Goal: Task Accomplishment & Management: Complete application form

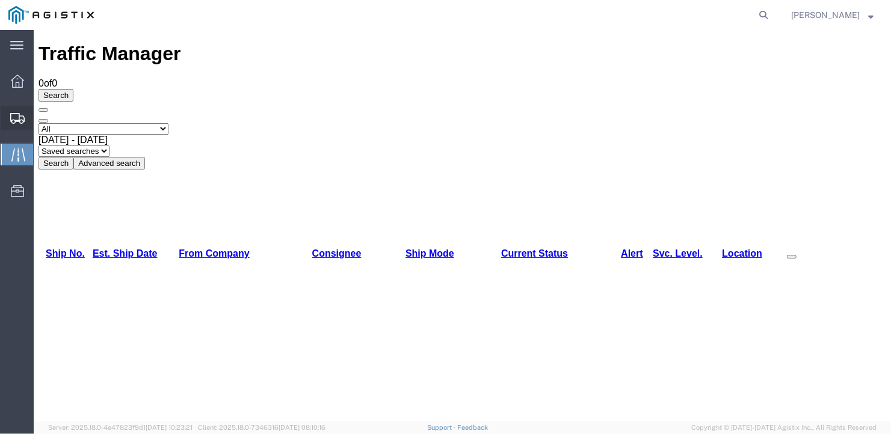
click at [0, 0] on span "Create Shipment" at bounding box center [0, 0] width 0 height 0
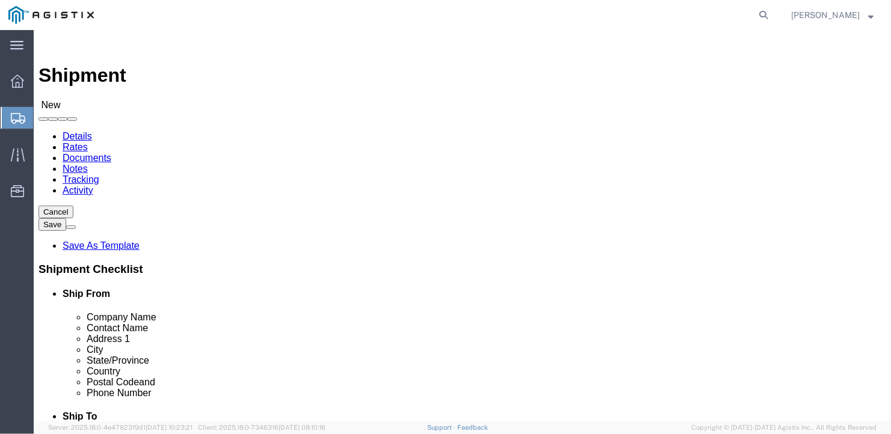
click select "Select General Dynamics Bath Iron Works"
select select "8114"
click select "Select General Dynamics Bath Iron Works"
select select
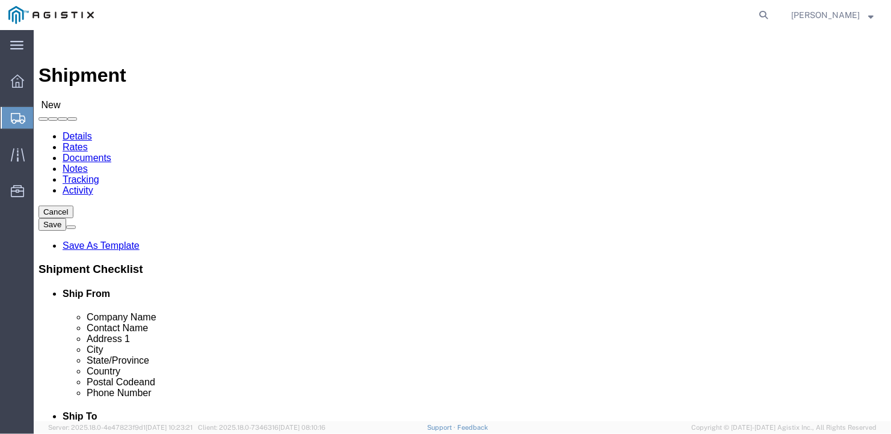
click input "text"
type input "Cleveland Cliffq"
type input "[PERSON_NAME]"
click input "text"
type input "[STREET_ADDRESS]"
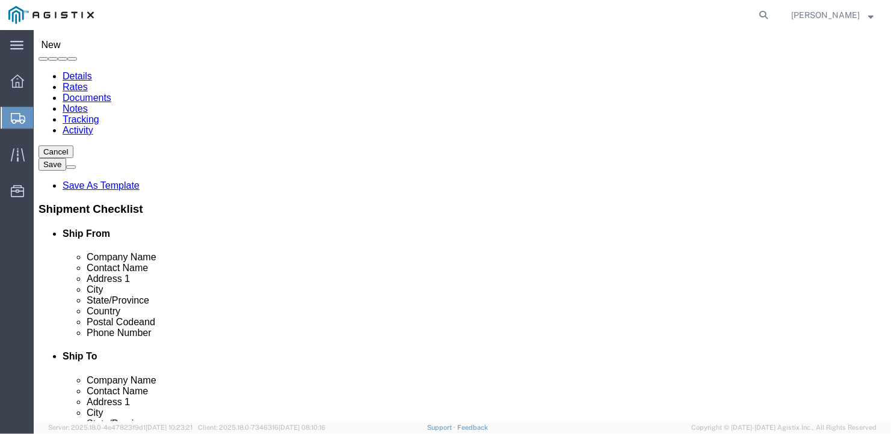
scroll to position [120, 0]
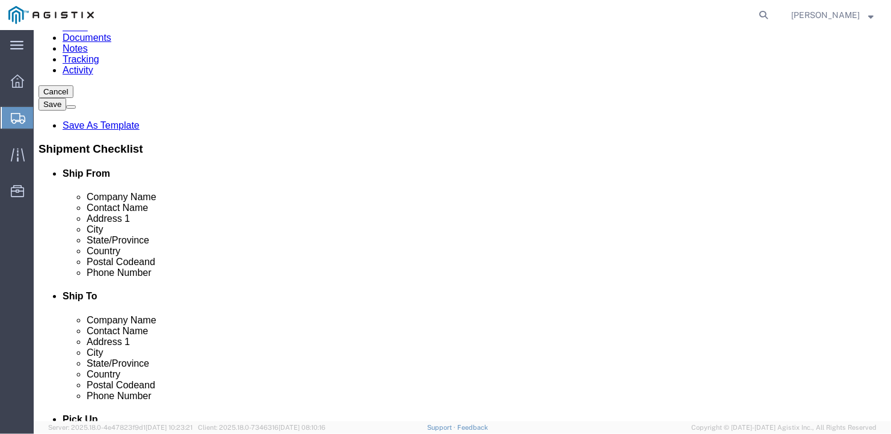
click input "text"
type input "[GEOGRAPHIC_DATA]"
type input "I"
type input "INDI"
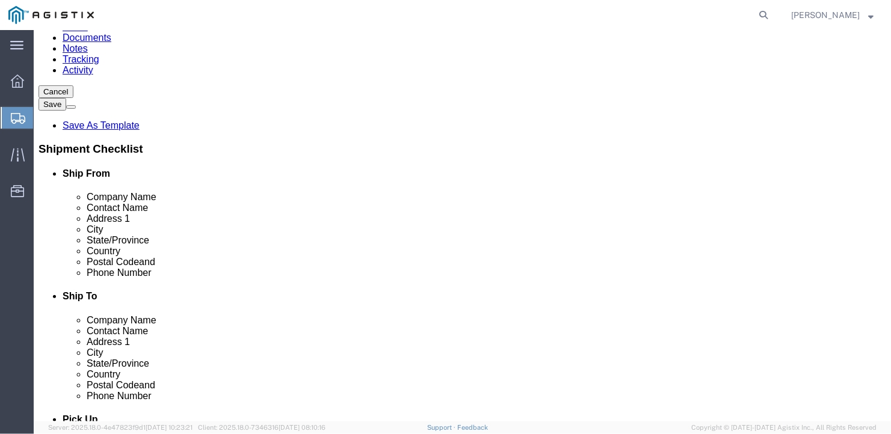
click input "text"
type input "46304"
click input "text"
type input "[PHONE_NUMBER]"
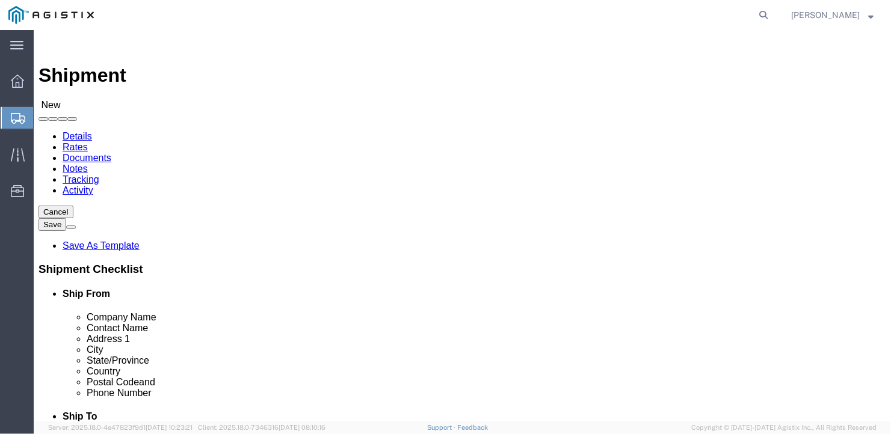
click select "Select Bath - 50 YARD REC [US_STATE][GEOGRAPHIC_DATA] - 700 [US_STATE][GEOGRAPH…"
select select "15691"
click select "Select Bath - 50 YARD REC [US_STATE][GEOGRAPHIC_DATA] - 700 [US_STATE][GEOGRAPH…"
click input "text"
type input "a"
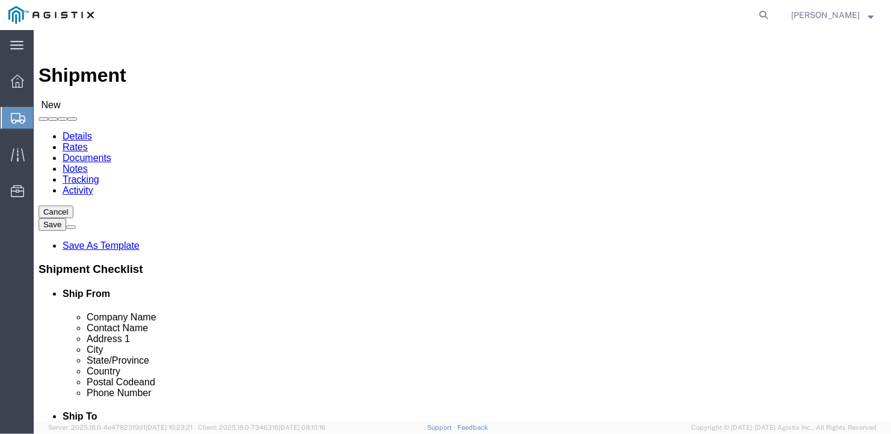
type input "American Steel"
type input "[PERSON_NAME]"
type input "[STREET_ADDRESS][PERSON_NAME]"
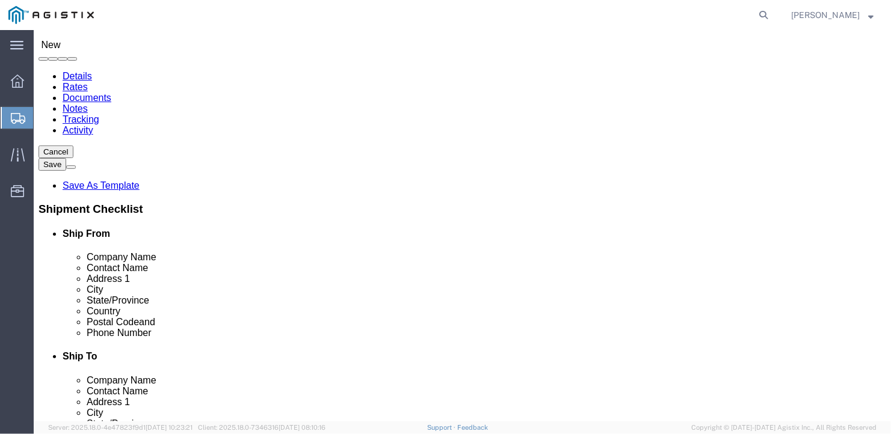
scroll to position [120, 0]
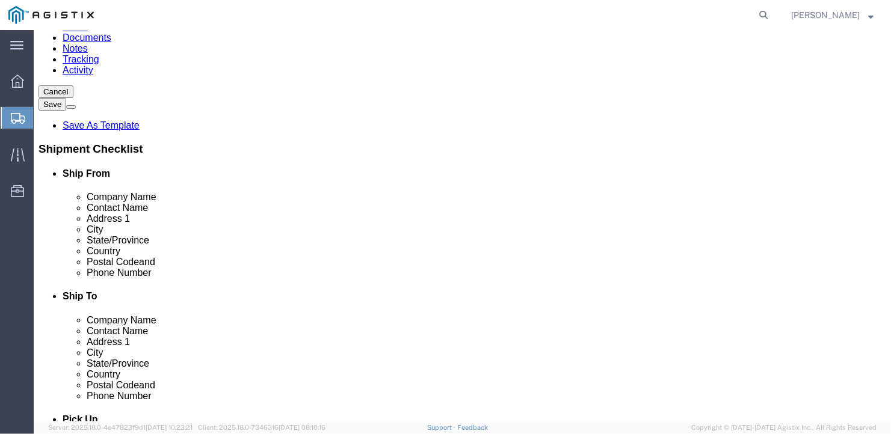
click input "text"
type input "[GEOGRAPHIC_DATA]"
type input "M"
type input "MAIN"
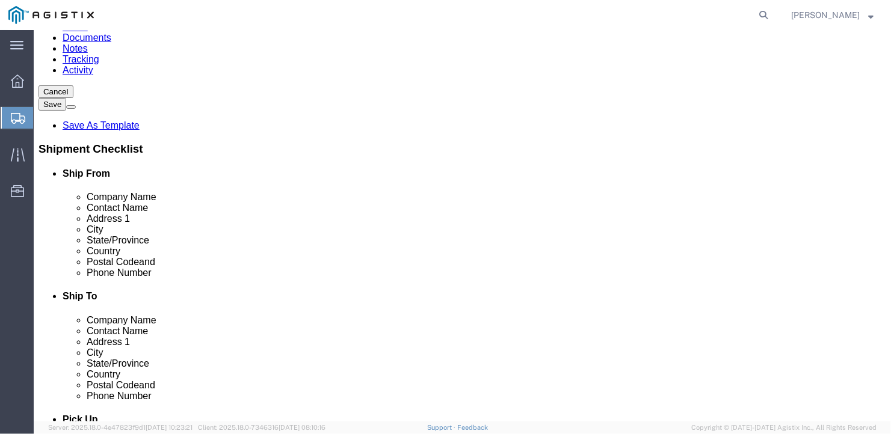
type input "04530"
type input "[PHONE_NUMBER]"
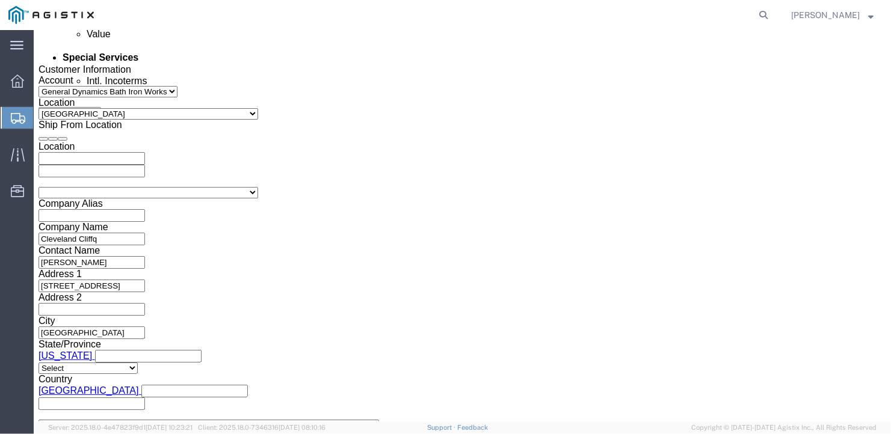
scroll to position [836, 0]
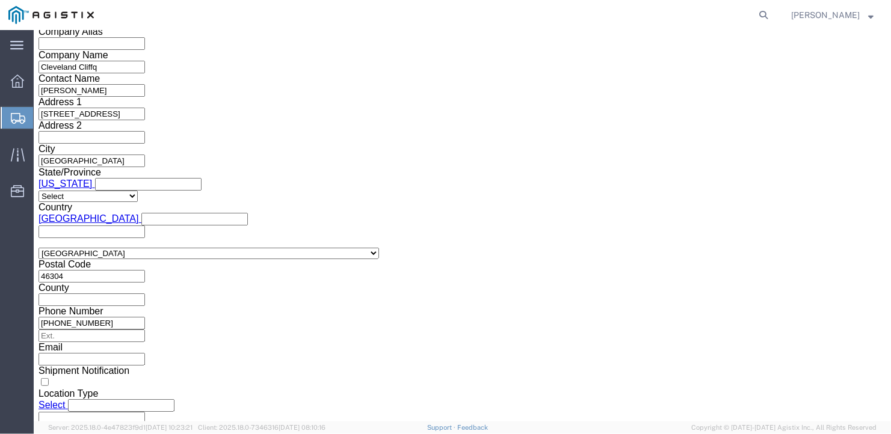
click select "Select Air Less than Truckload Multi-Leg Ocean Freight Rail Small Parcel Truckl…"
select select "TL"
click select "Select Air Less than Truckload Multi-Leg Ocean Freight Rail Small Parcel Truckl…"
click select "Select 1-Ton (PSS) 10 Wheel 10 Yard Dump Truck 20 Yard Dump Truck Bobtail Botto…"
select select "FLBD"
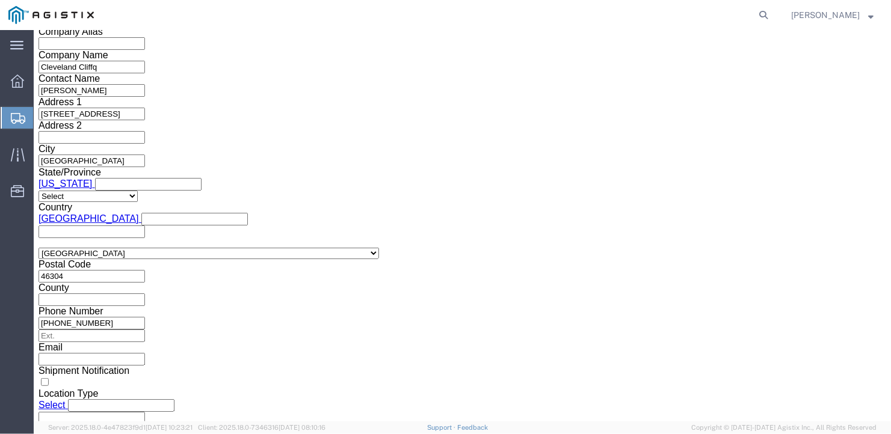
click select "Select 1-Ton (PSS) 10 Wheel 10 Yard Dump Truck 20 Yard Dump Truck Bobtail Botto…"
click select "Select 35 Feet 20 Feet 28 Feet 53 Feet 40 Feet 48 Feet"
select select "53FT"
click select "Select 35 Feet 20 Feet 28 Feet 53 Feet 40 Feet 48 Feet"
click button "Continue"
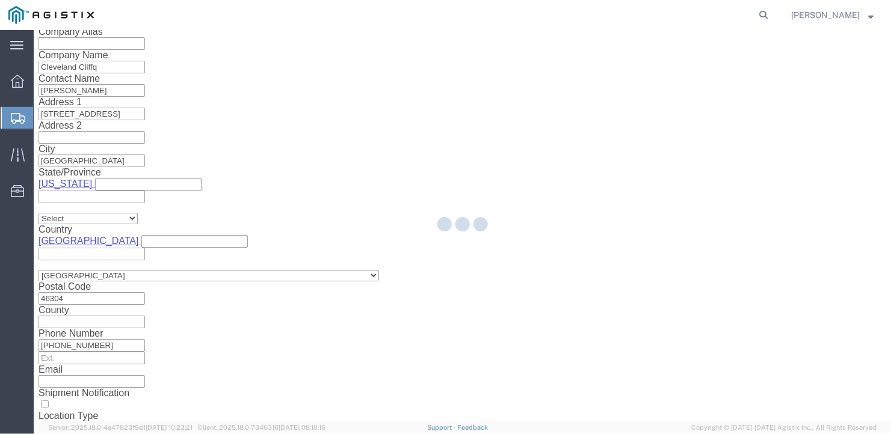
scroll to position [14, 0]
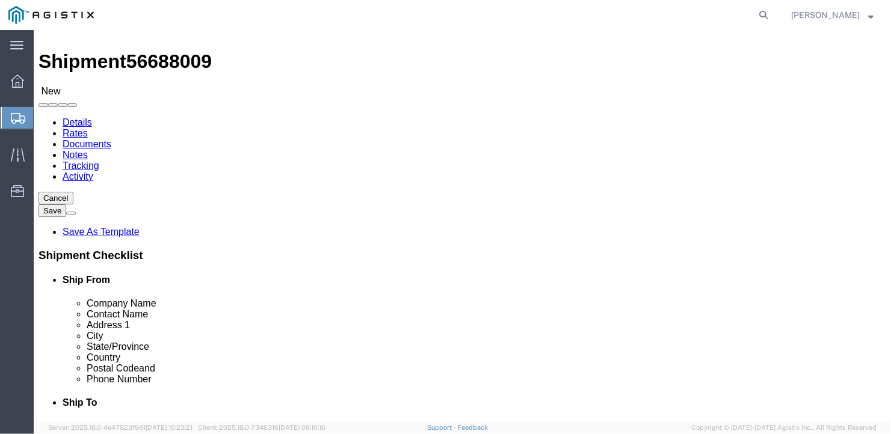
click select "Select Bale(s) Basket(s) Bolt(s) Bottle(s) Buckets Bulk Bundle(s) Can(s) Cardbo…"
select select "BULK"
click select "Select Bale(s) Basket(s) Bolt(s) Bottle(s) Buckets Bulk Bundle(s) Can(s) Cardbo…"
drag, startPoint x: 134, startPoint y: 238, endPoint x: 115, endPoint y: 241, distance: 19.4
click div "1"
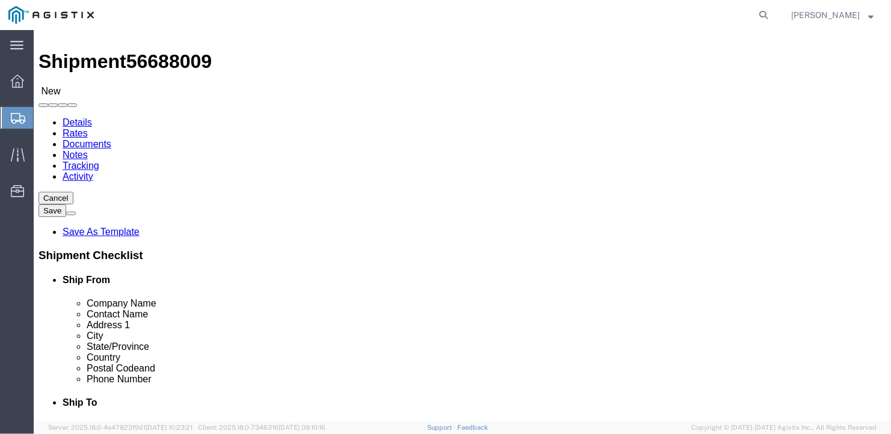
type input "8"
click input "text"
type input "156"
click input "text"
type input "108"
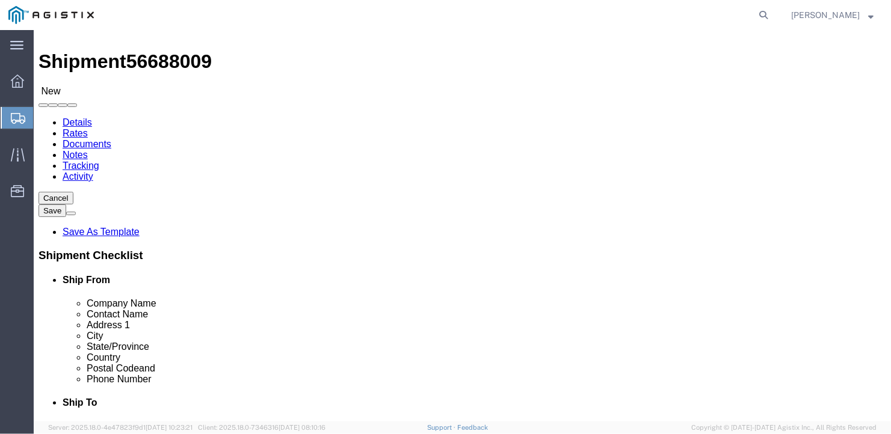
click input "text"
type input "12"
drag, startPoint x: 152, startPoint y: 287, endPoint x: 73, endPoint y: 280, distance: 78.5
click div "Weight 0.00 Select kgs lbs Ship. t°"
type input "38622"
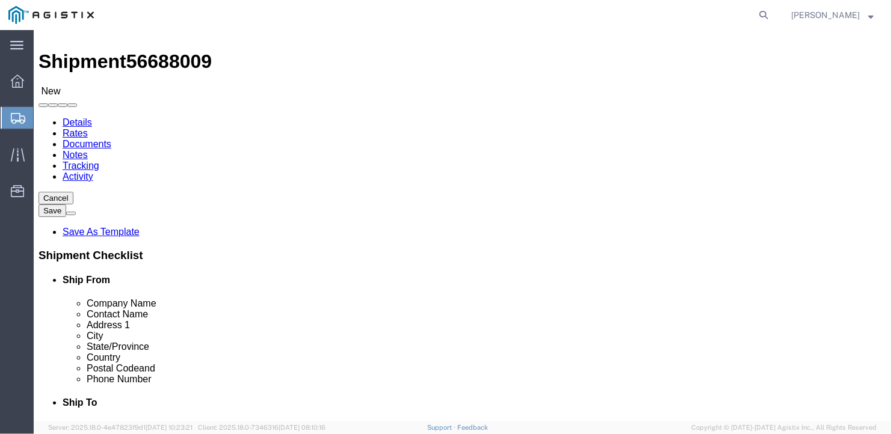
click div "8 x Bulk Package Type Select Bale(s) Basket(s) Bolt(s) Bottle(s) Buckets Bulk B…"
click link "Add Content"
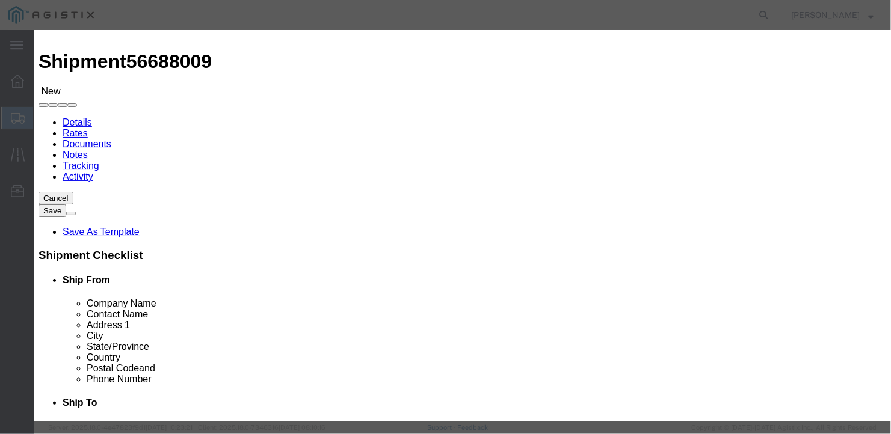
click input "text"
type input "wide steel plates"
type input "1"
drag, startPoint x: 238, startPoint y: 114, endPoint x: 225, endPoint y: 110, distance: 13.9
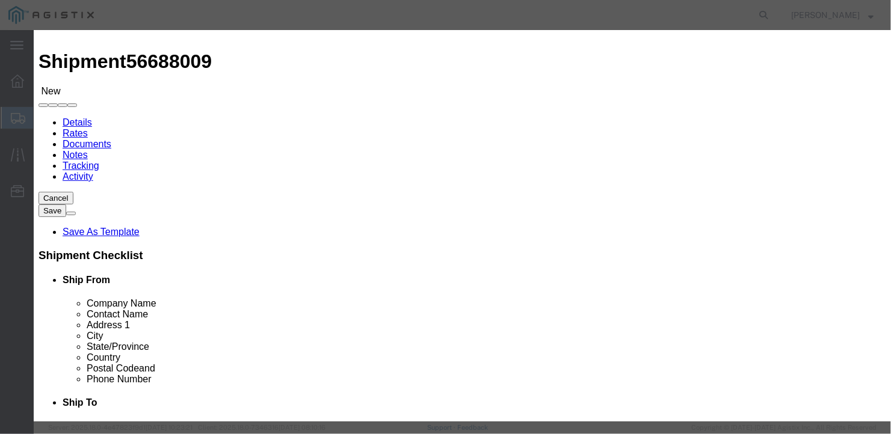
scroll to position [0, 0]
drag, startPoint x: 241, startPoint y: 112, endPoint x: 201, endPoint y: 115, distance: 40.4
click div "Pieces 0 Select Bag Barrels 100Board Feet Bottle Box Blister Pack Carats Can Ca…"
type input "8"
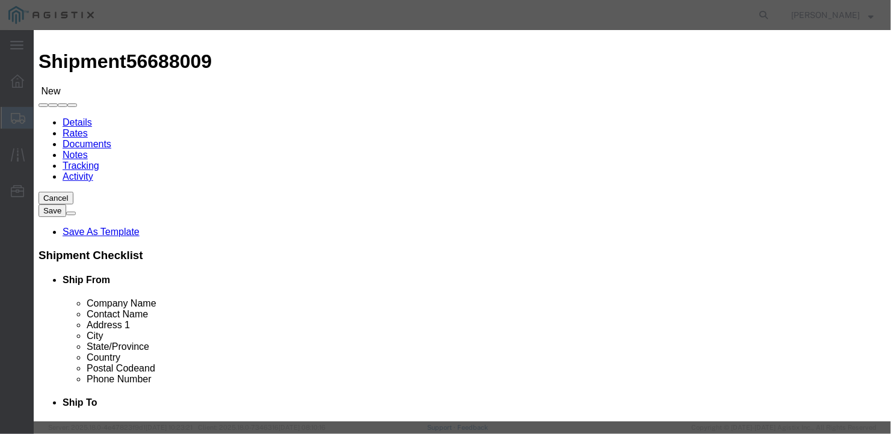
click input "8"
type input "1"
click div "Save & Add Another Save & Close Close"
click button "Save & Close"
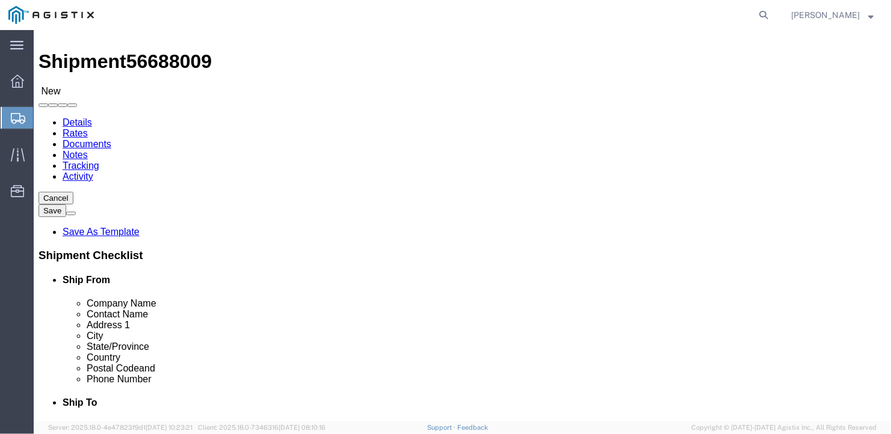
click button "Rate Shipment"
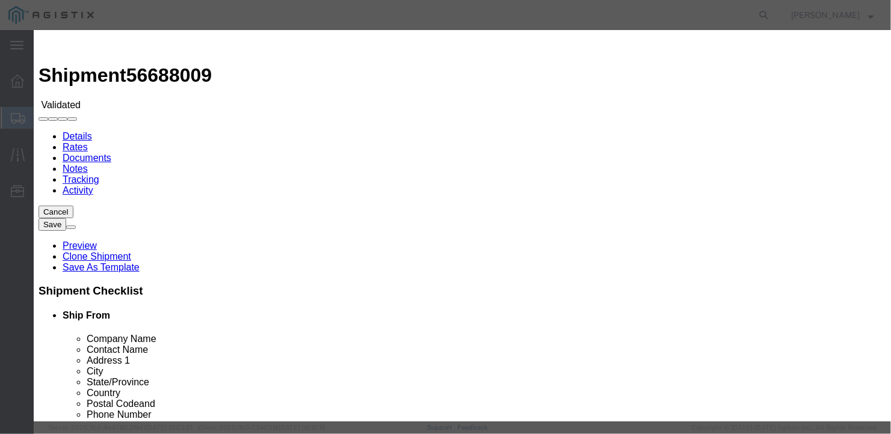
select select "6922"
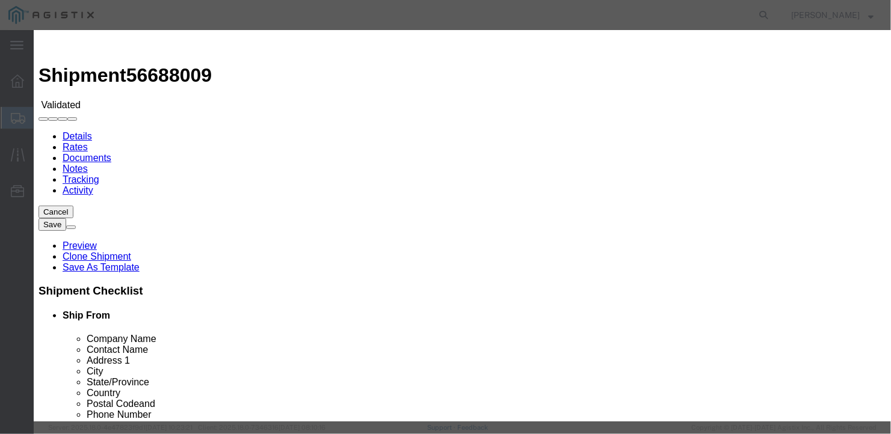
select select "16774"
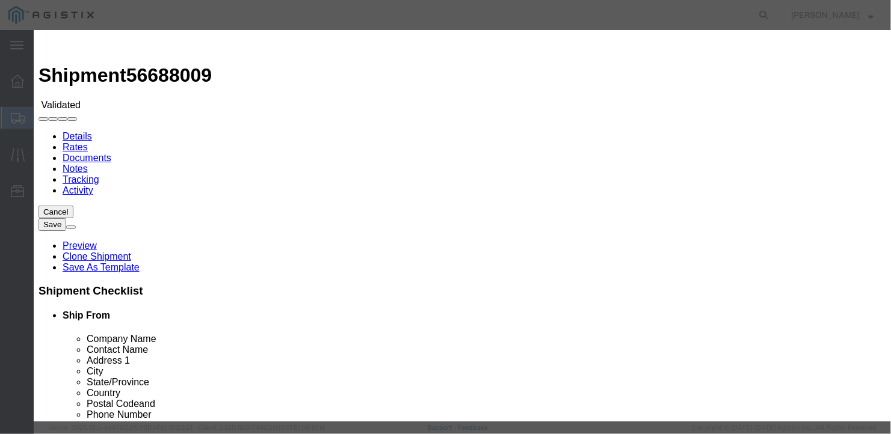
type input "4"
drag, startPoint x: 356, startPoint y: 122, endPoint x: 283, endPoint y: 123, distance: 72.8
type input "5300"
type input "5,300.00"
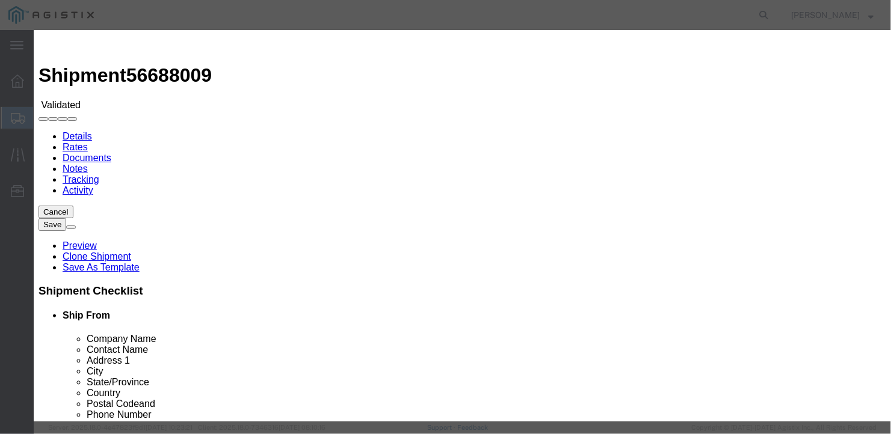
type input "B27123"
type input "[PERSON_NAME]"
type input "[PHONE_NUMBER]"
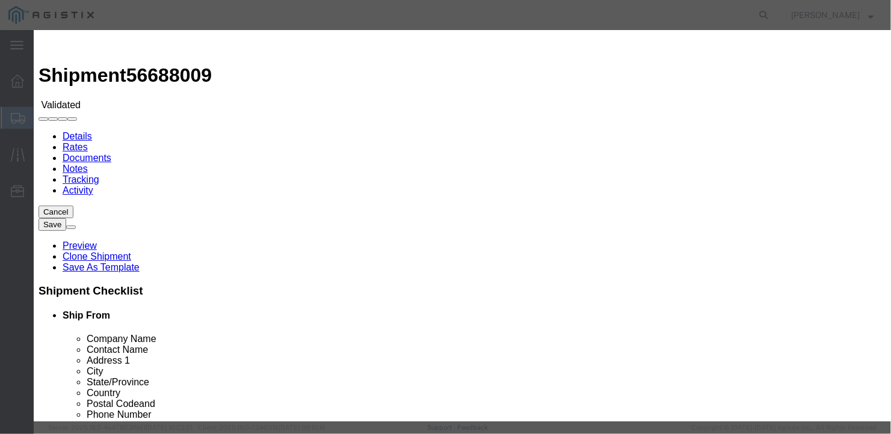
type input "[DATE]"
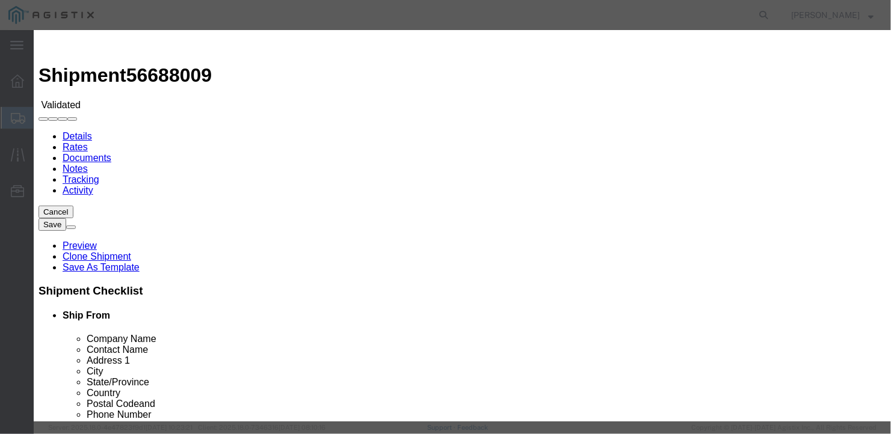
type input "[DATE]"
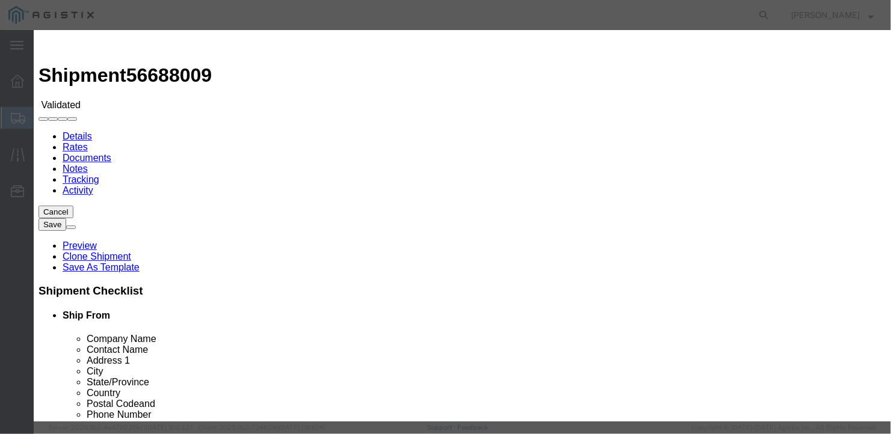
select select "0900"
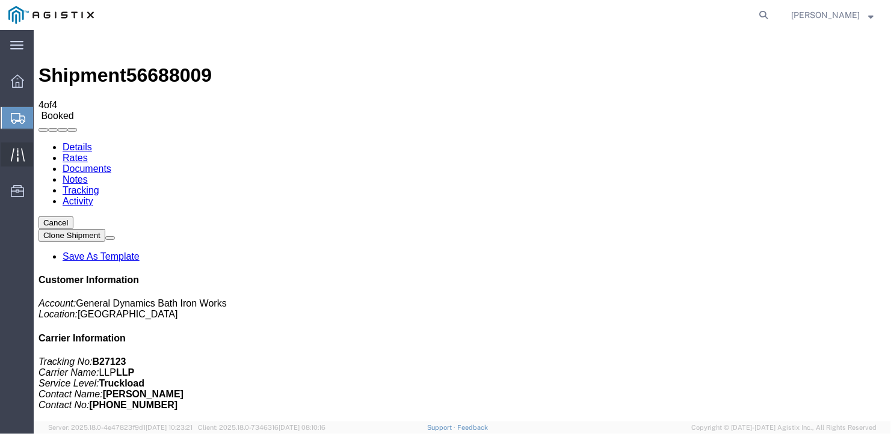
click at [13, 151] on icon at bounding box center [18, 155] width 14 height 14
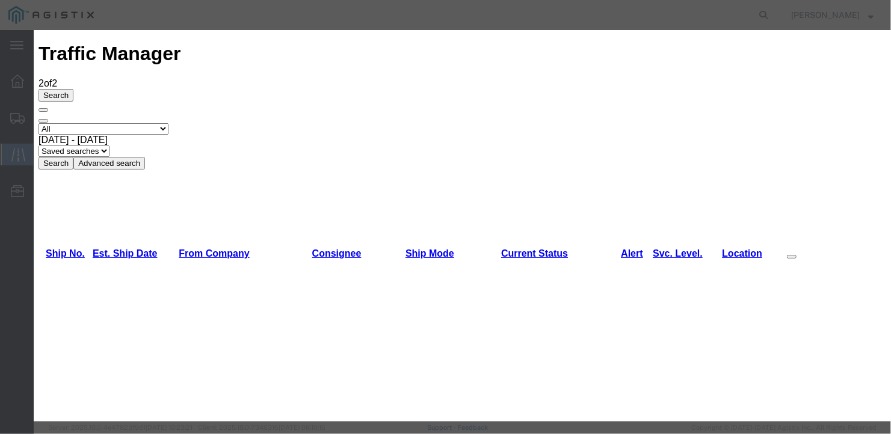
type input "[DATE]"
type input "2:00 PM"
select select "DELIVRED"
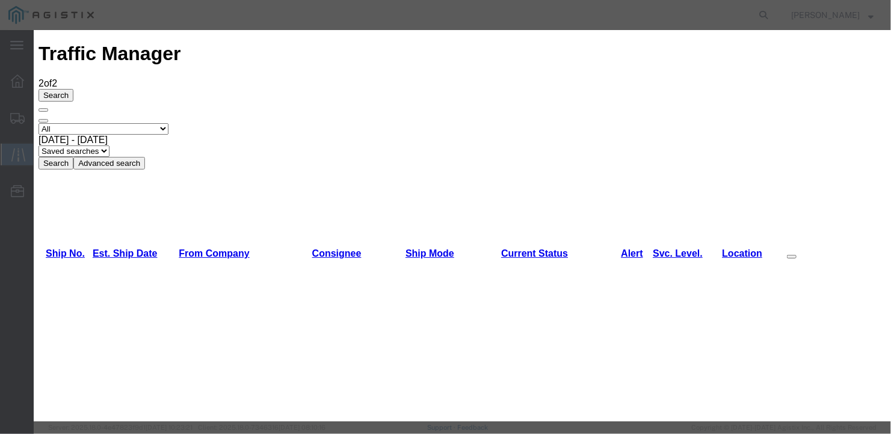
type input "[DATE]"
